Goal: Information Seeking & Learning: Learn about a topic

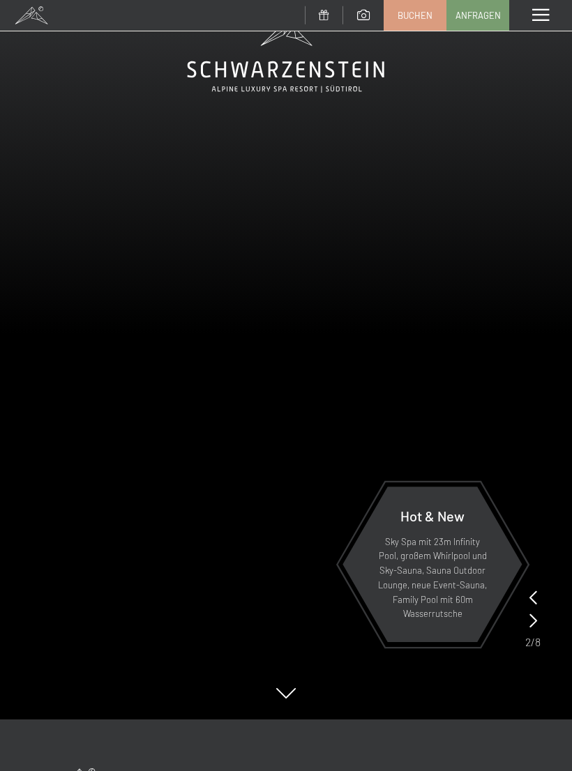
click at [534, 24] on div "Menü" at bounding box center [540, 15] width 63 height 31
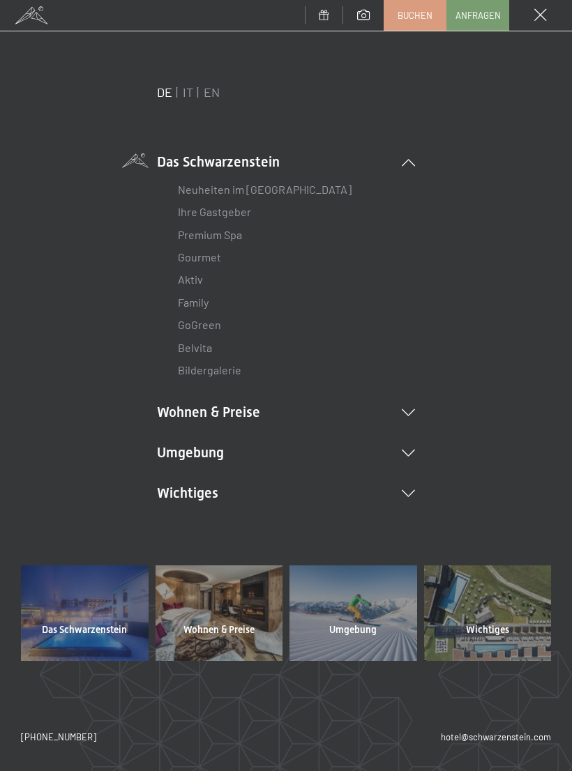
click at [195, 191] on link "Neuheiten im [GEOGRAPHIC_DATA]" at bounding box center [265, 189] width 174 height 13
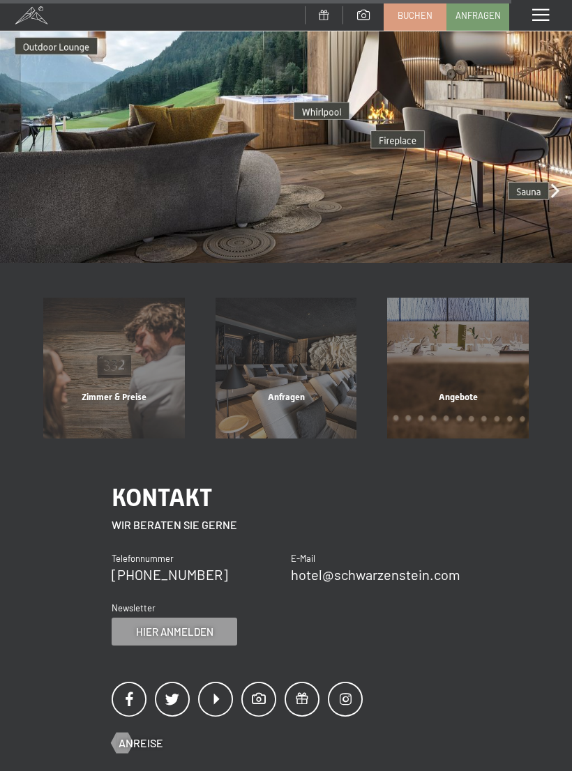
scroll to position [2794, 0]
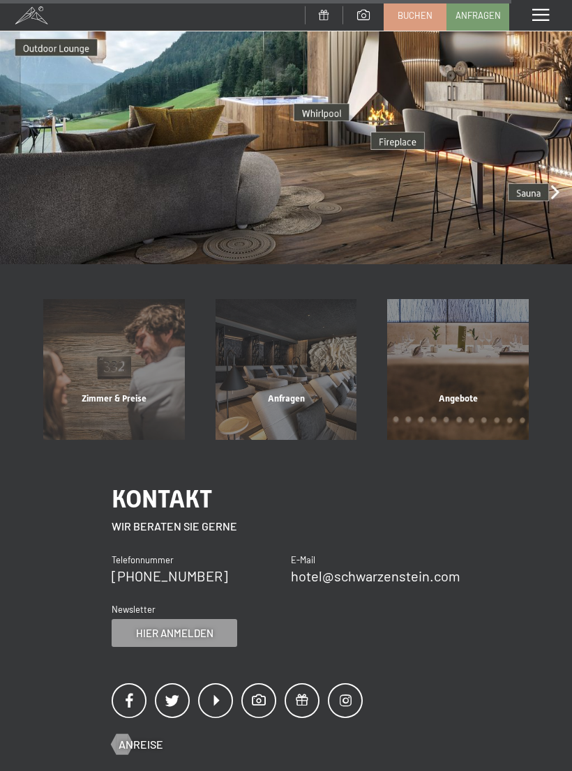
click at [546, 20] on span at bounding box center [540, 15] width 17 height 13
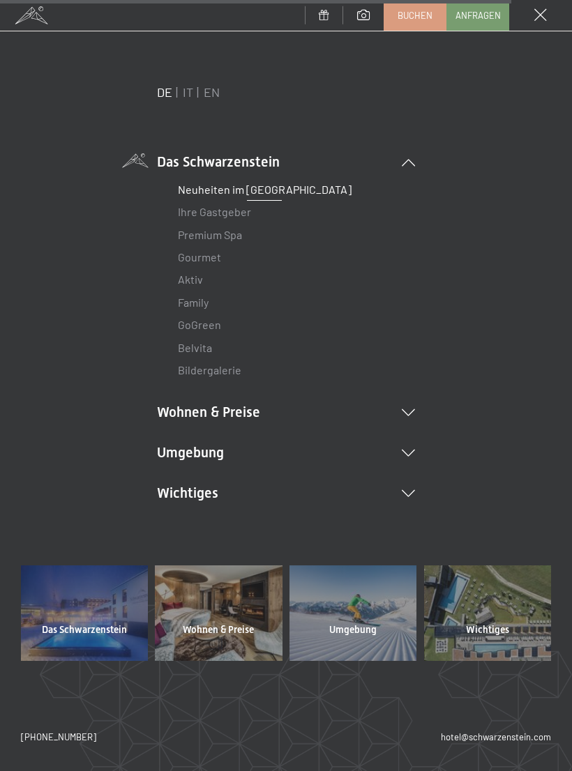
click at [181, 275] on link "Aktiv" at bounding box center [190, 279] width 25 height 13
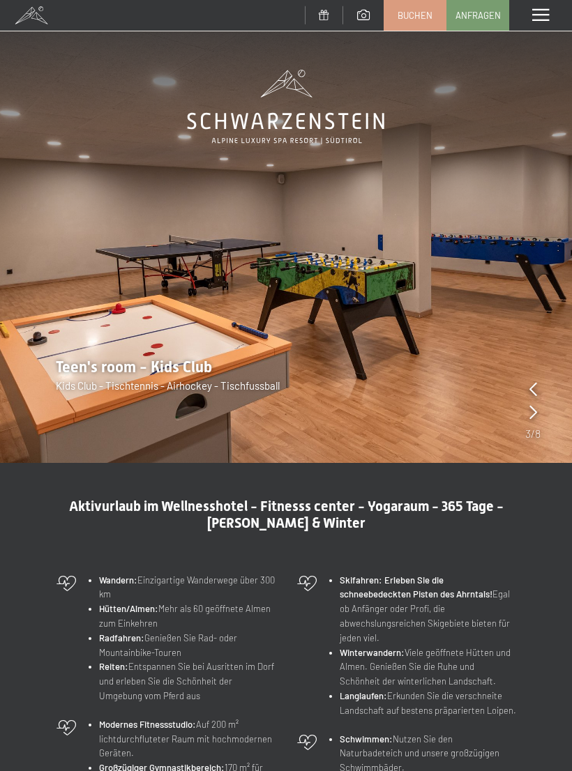
click at [534, 13] on span at bounding box center [540, 15] width 17 height 13
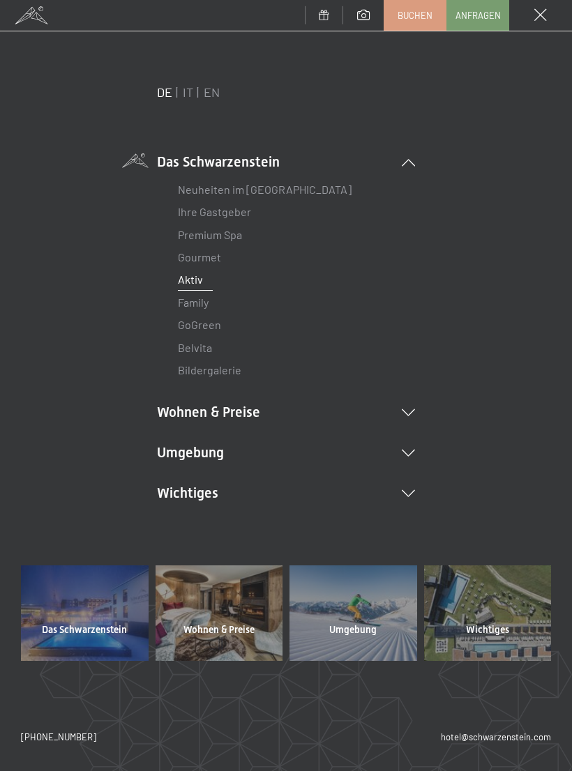
click at [207, 303] on link "Family" at bounding box center [193, 302] width 31 height 13
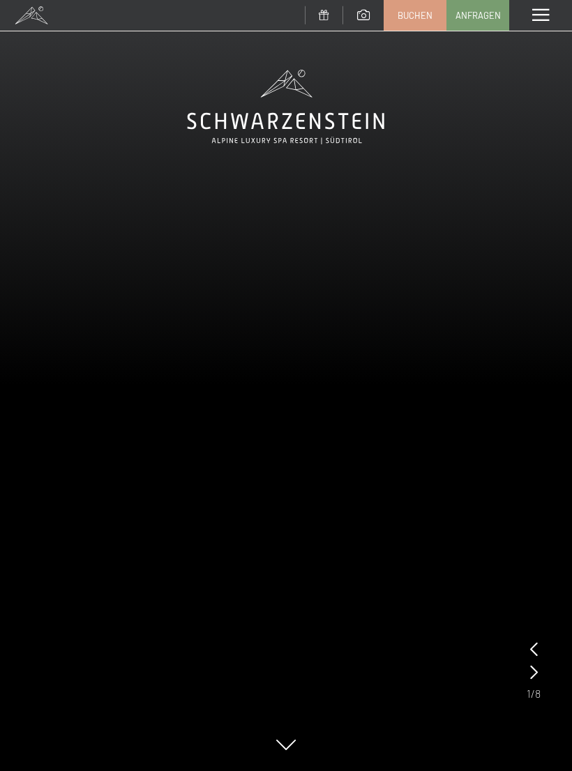
click at [545, 20] on span at bounding box center [540, 15] width 17 height 13
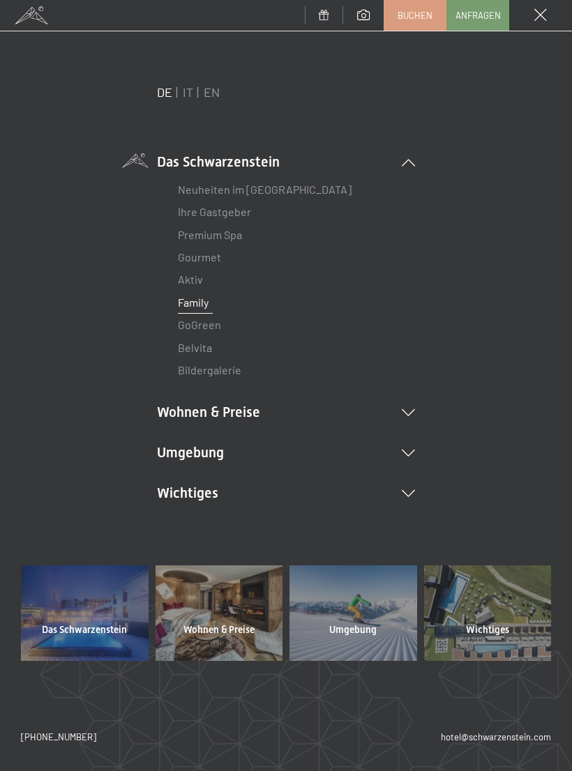
click at [414, 409] on icon at bounding box center [408, 412] width 13 height 7
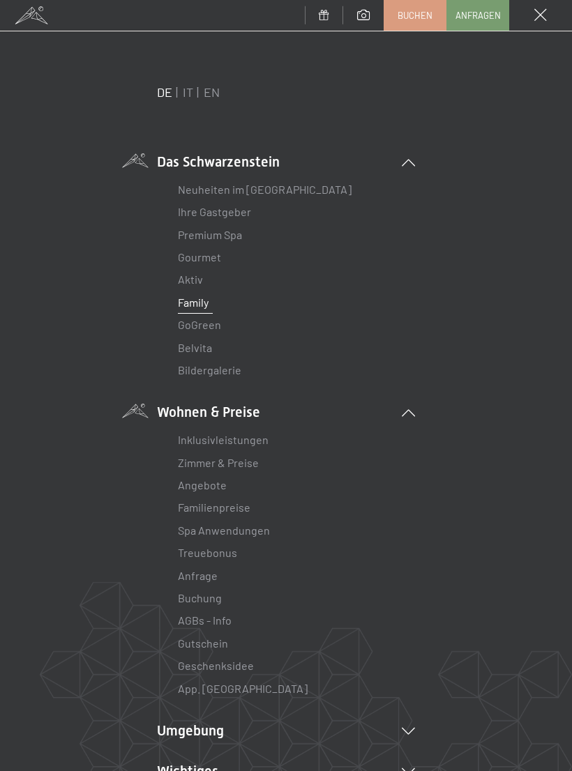
click at [250, 525] on link "Spa Anwendungen" at bounding box center [224, 530] width 92 height 13
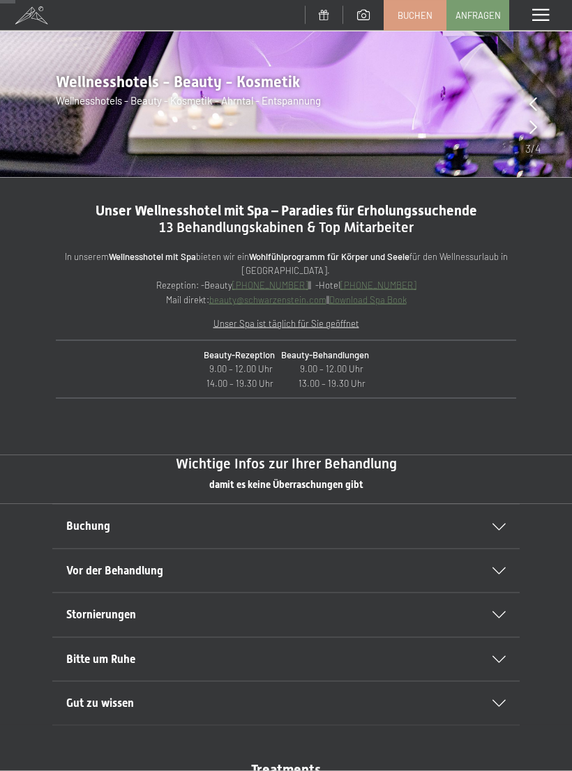
scroll to position [286, 0]
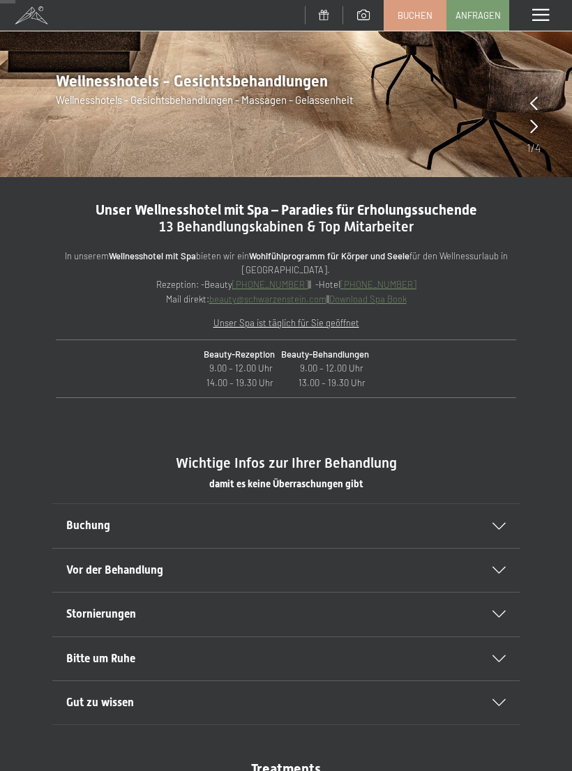
click at [504, 513] on div "Buchung" at bounding box center [285, 525] width 439 height 43
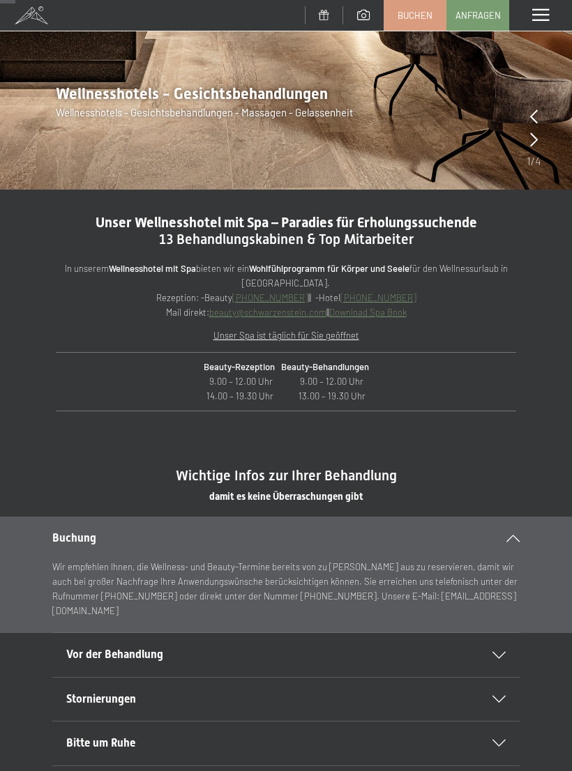
click at [517, 535] on icon at bounding box center [512, 538] width 13 height 7
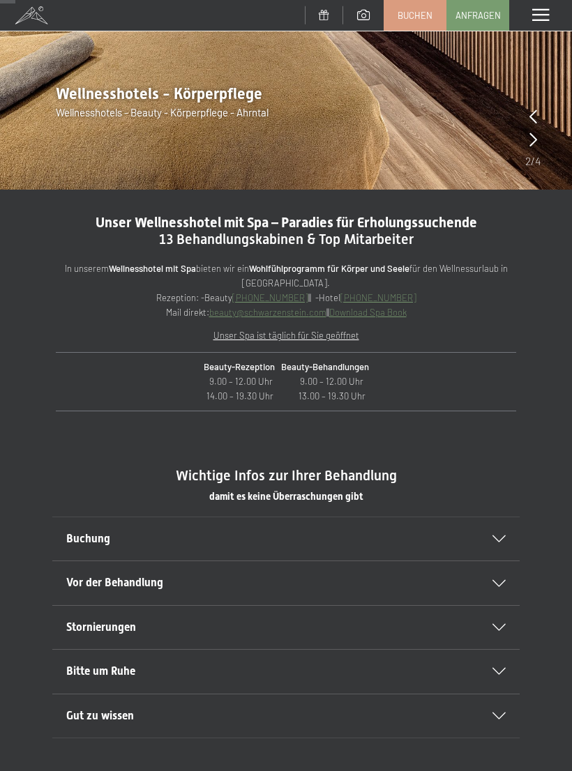
click at [504, 625] on icon at bounding box center [498, 627] width 13 height 7
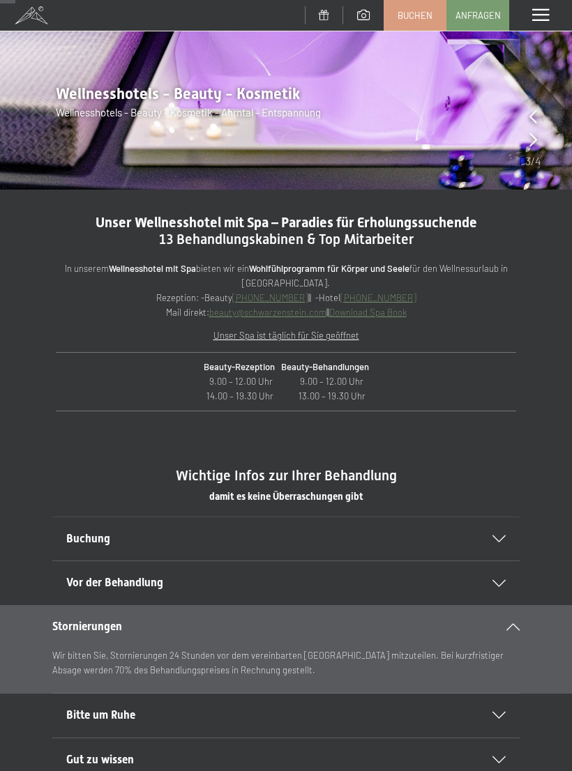
click at [519, 612] on div "Stornierungen" at bounding box center [285, 626] width 467 height 43
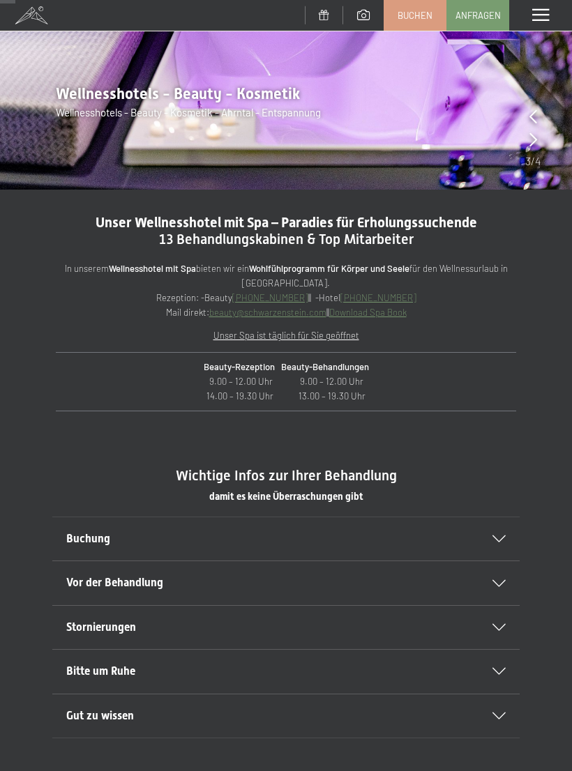
click at [504, 661] on div "Bitte um Ruhe" at bounding box center [285, 671] width 439 height 43
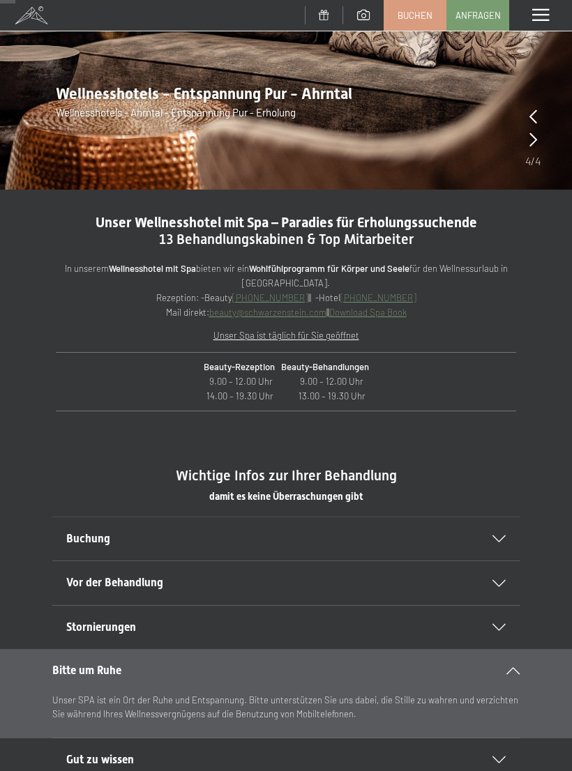
click at [512, 661] on div "Bitte um Ruhe" at bounding box center [285, 670] width 467 height 43
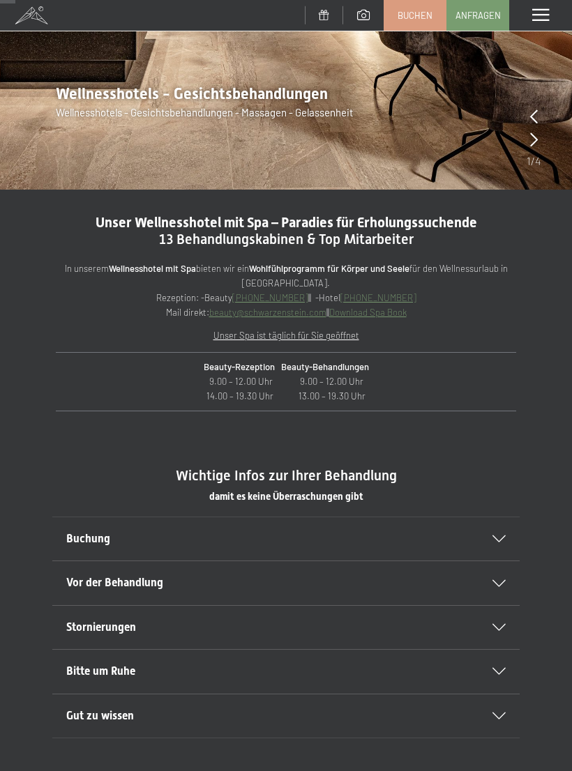
click at [497, 713] on icon at bounding box center [498, 716] width 13 height 7
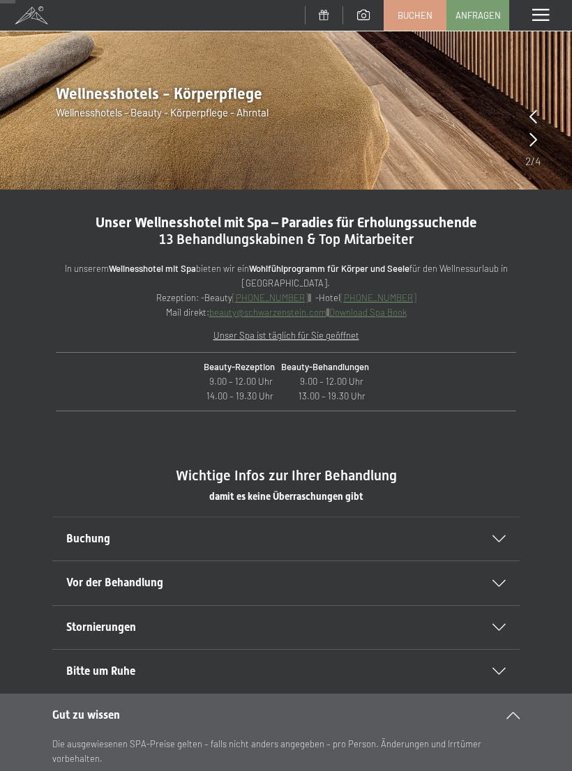
click at [517, 702] on div "Gut zu wissen" at bounding box center [285, 715] width 467 height 43
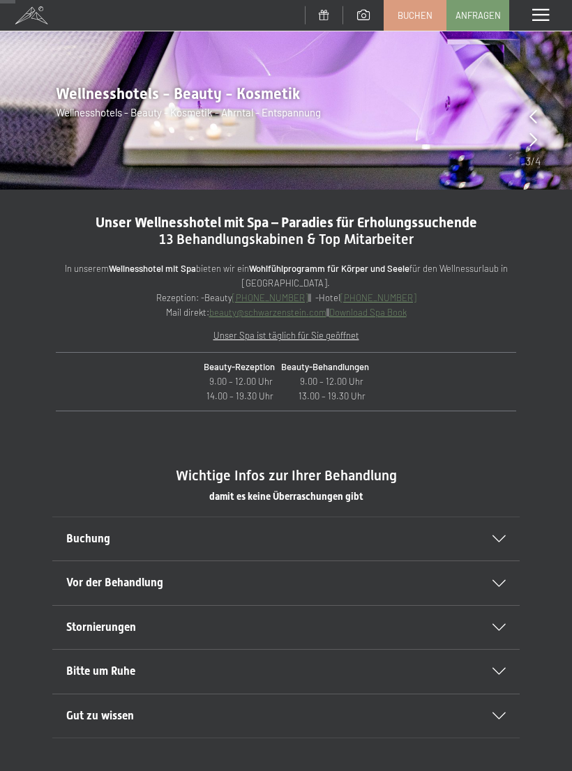
click at [502, 580] on icon at bounding box center [498, 583] width 13 height 7
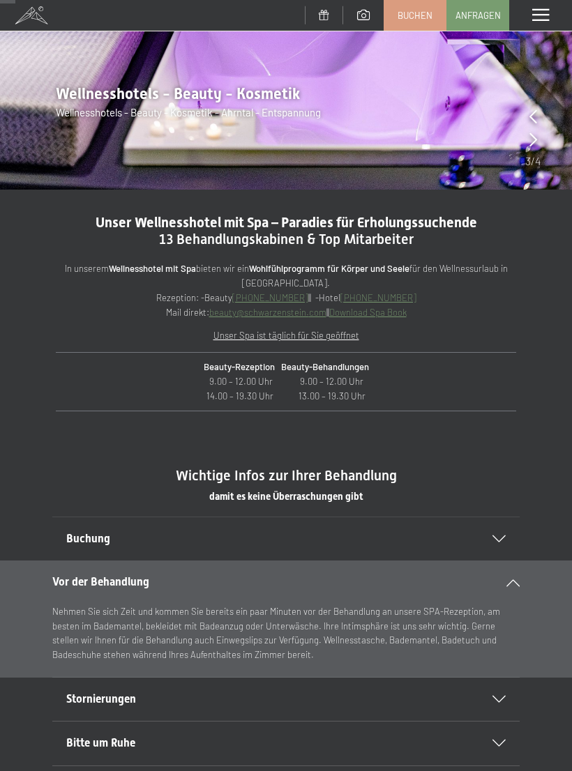
click at [514, 580] on icon at bounding box center [512, 583] width 13 height 7
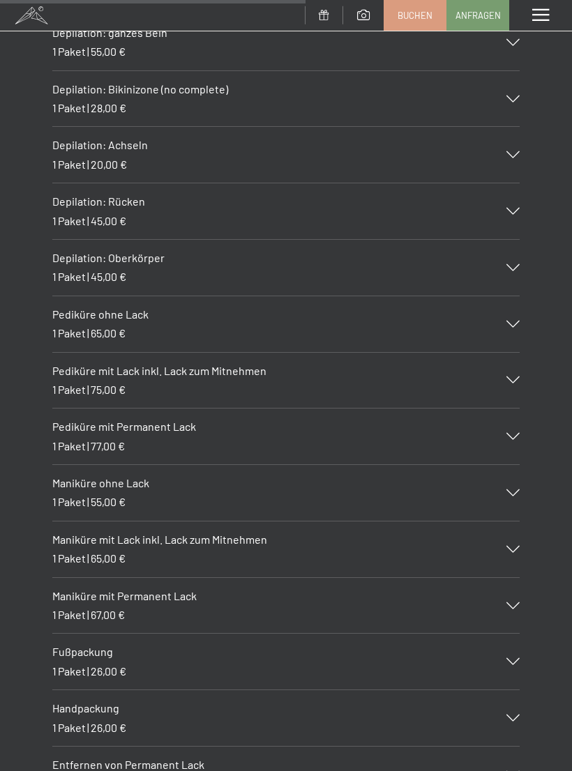
scroll to position [5660, 0]
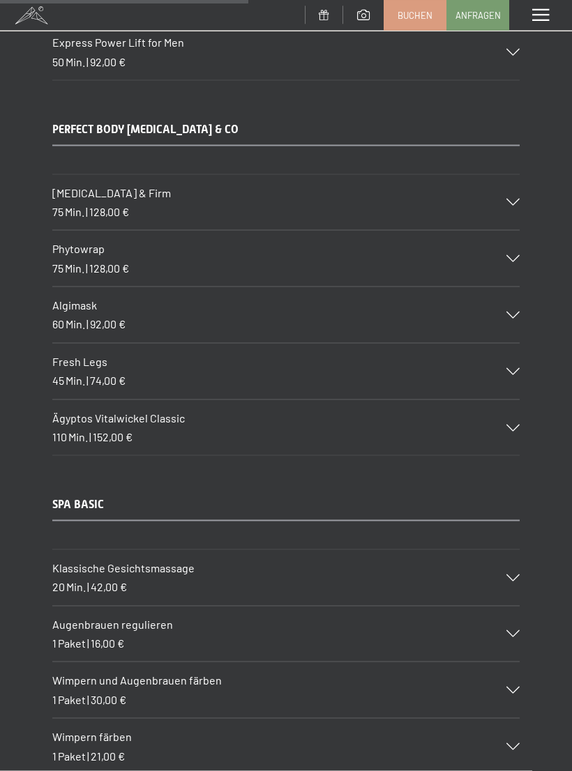
click at [541, 30] on div "Menü" at bounding box center [540, 15] width 63 height 31
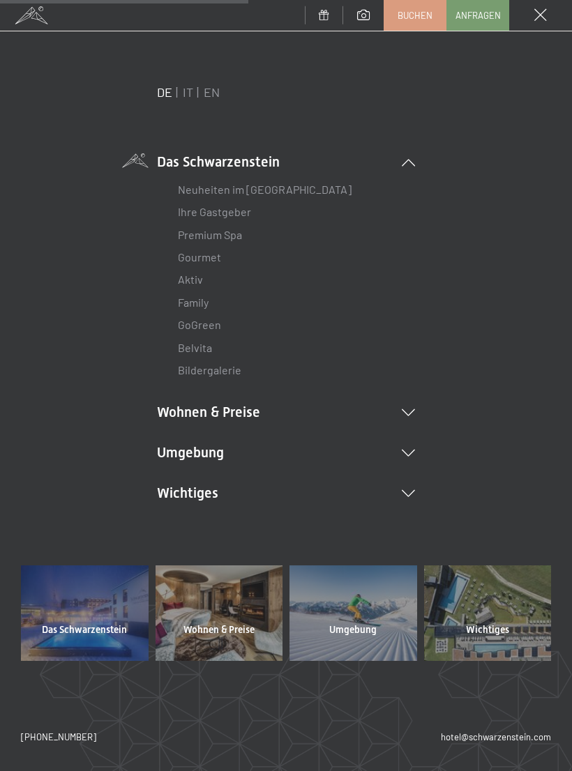
scroll to position [4597, 0]
